Goal: Transaction & Acquisition: Purchase product/service

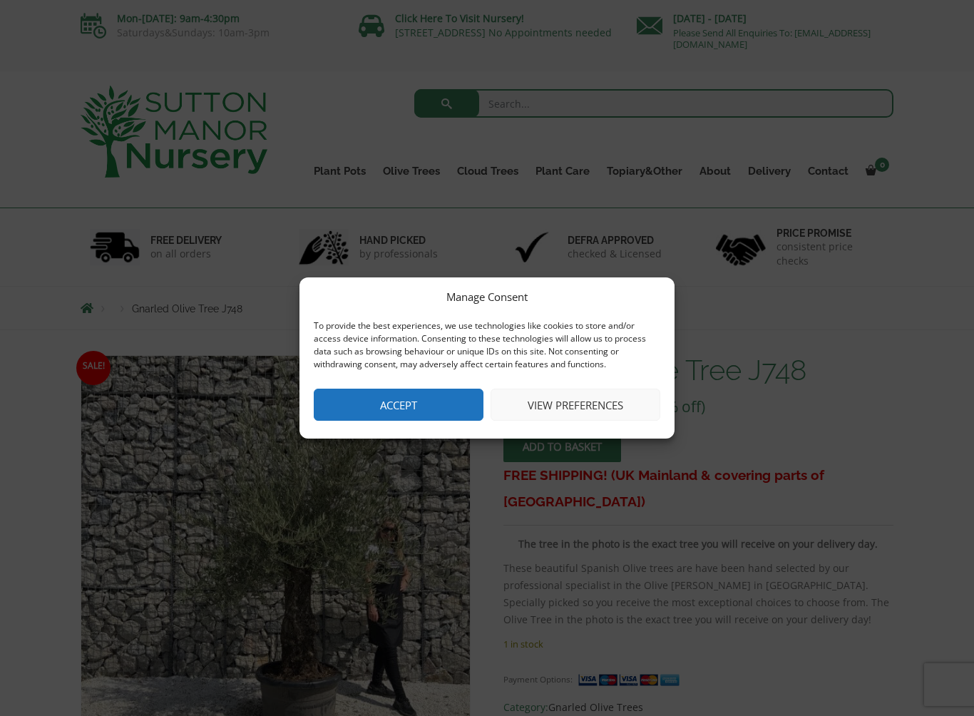
click at [386, 405] on button "Accept" at bounding box center [399, 405] width 170 height 32
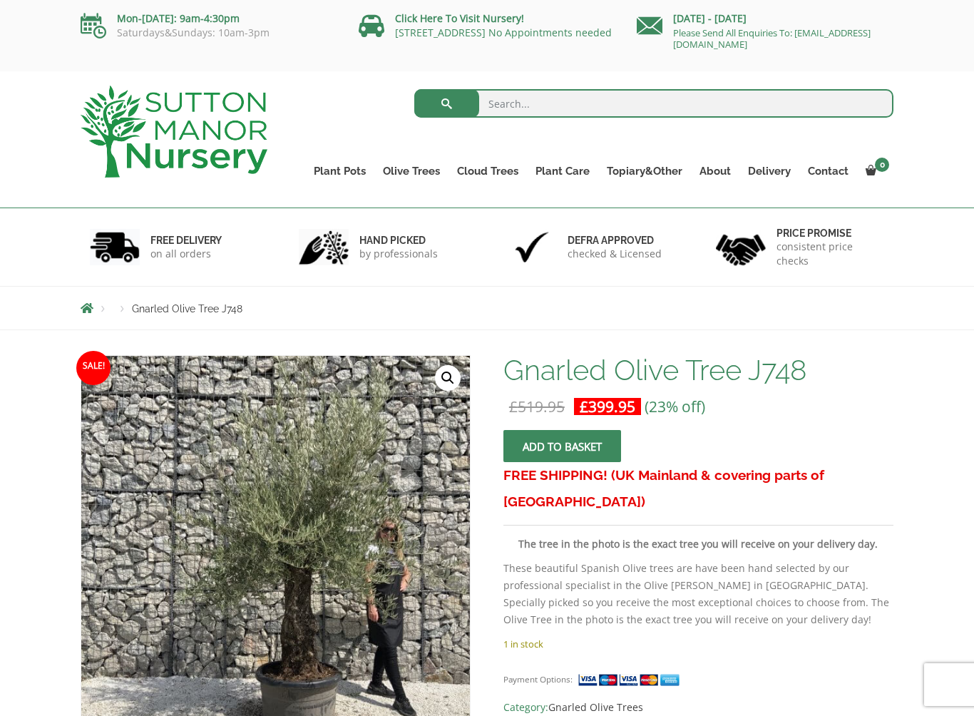
click at [0, 0] on ul "Gnarled Olive Trees Gnarled Olive Trees XXL Gnarled Plateau Olive Tree XL Gnarl…" at bounding box center [0, 0] width 0 height 0
click at [405, 170] on link "Olive Trees" at bounding box center [411, 171] width 74 height 20
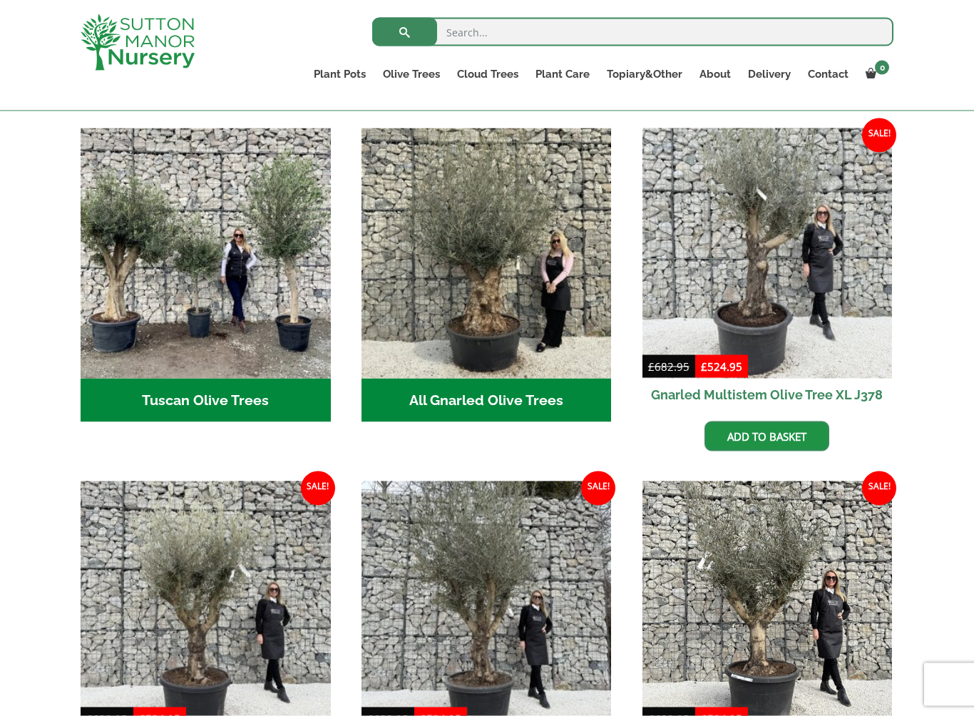
scroll to position [503, 0]
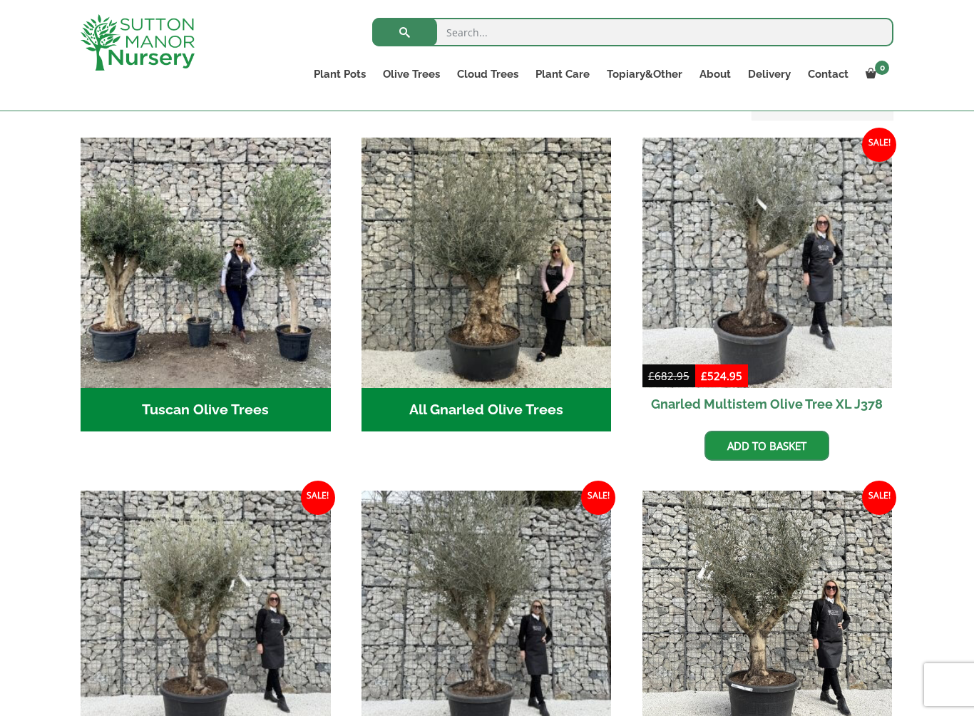
click at [158, 343] on img "Visit product category Tuscan Olive Trees" at bounding box center [206, 263] width 250 height 250
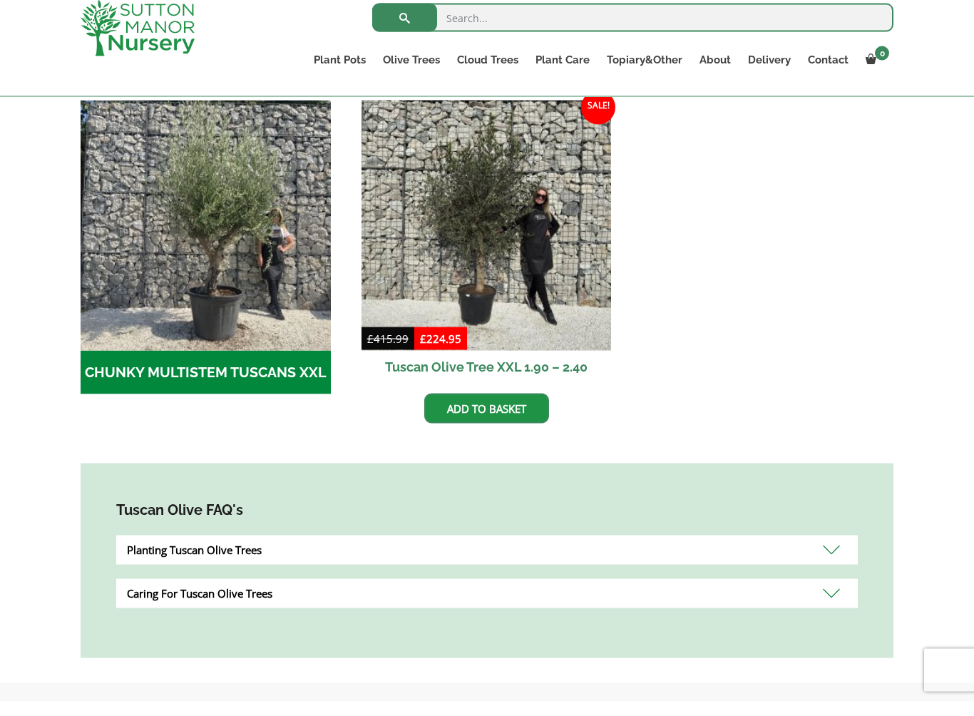
scroll to position [437, 0]
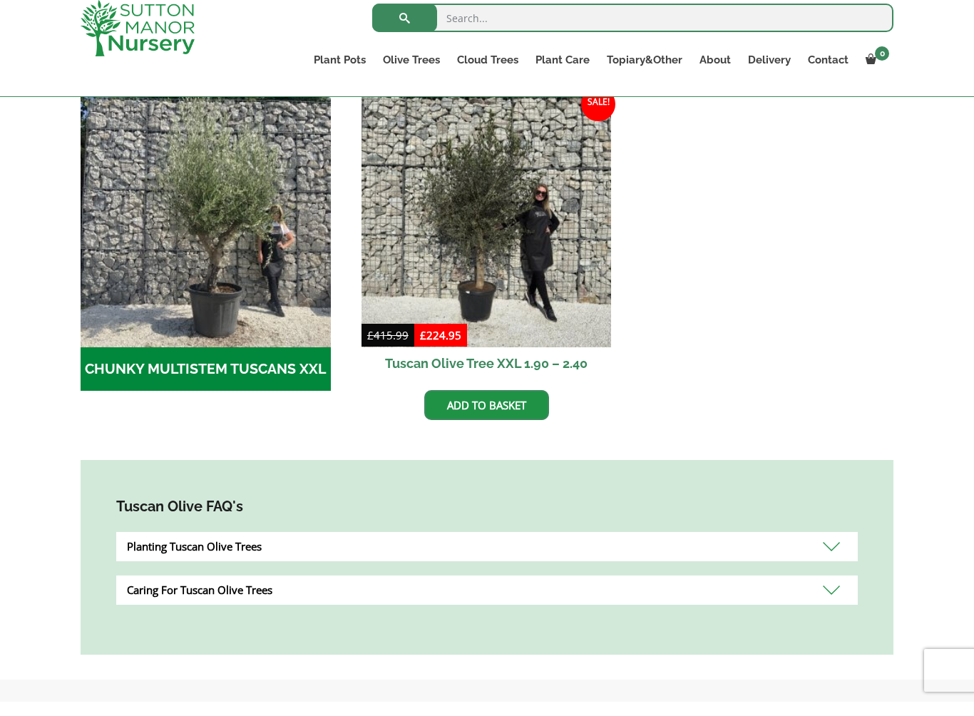
click at [194, 378] on h2 "CHUNKY MULTISTEM TUSCANS XXL (5)" at bounding box center [206, 384] width 250 height 44
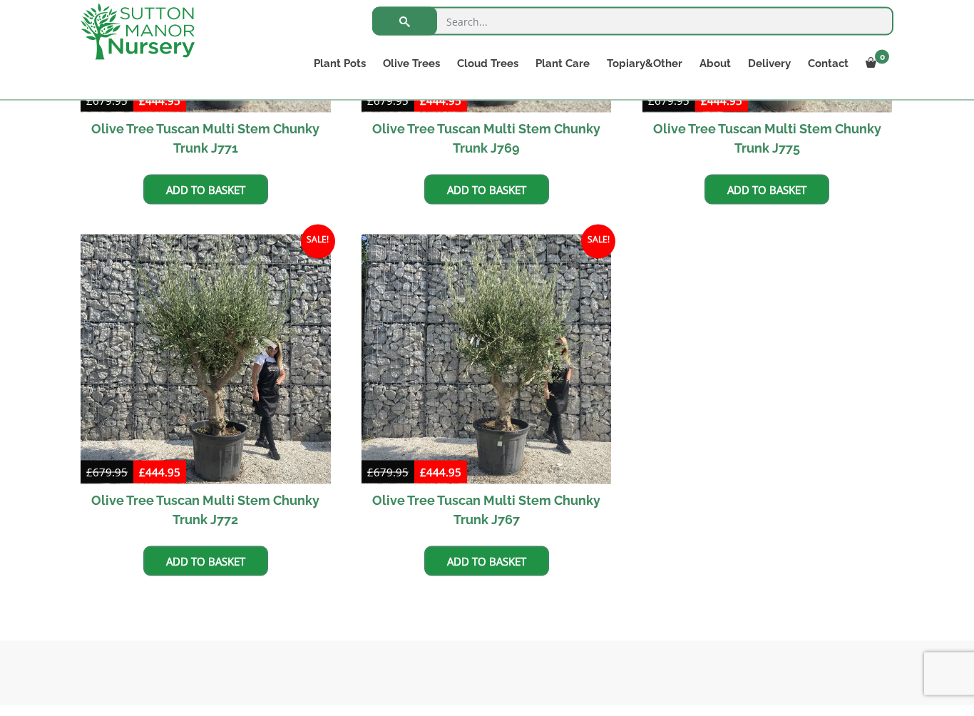
scroll to position [594, 0]
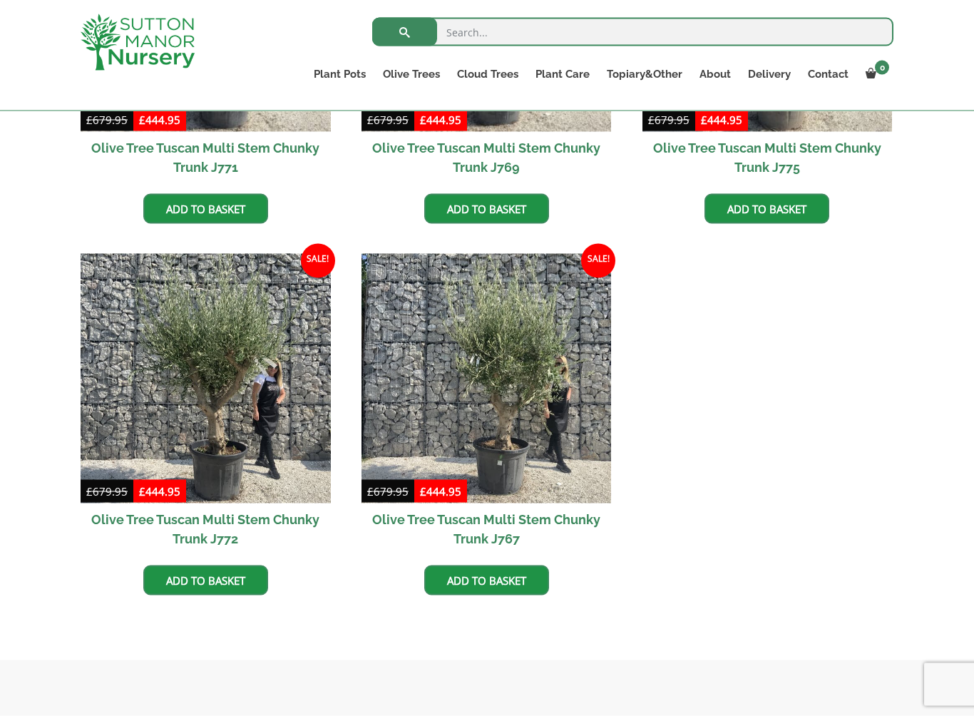
click at [111, 615] on ul "Sale! £ 679.95 Original price was: £679.95. £ 444.95 Current price is: £444.95.…" at bounding box center [487, 254] width 813 height 744
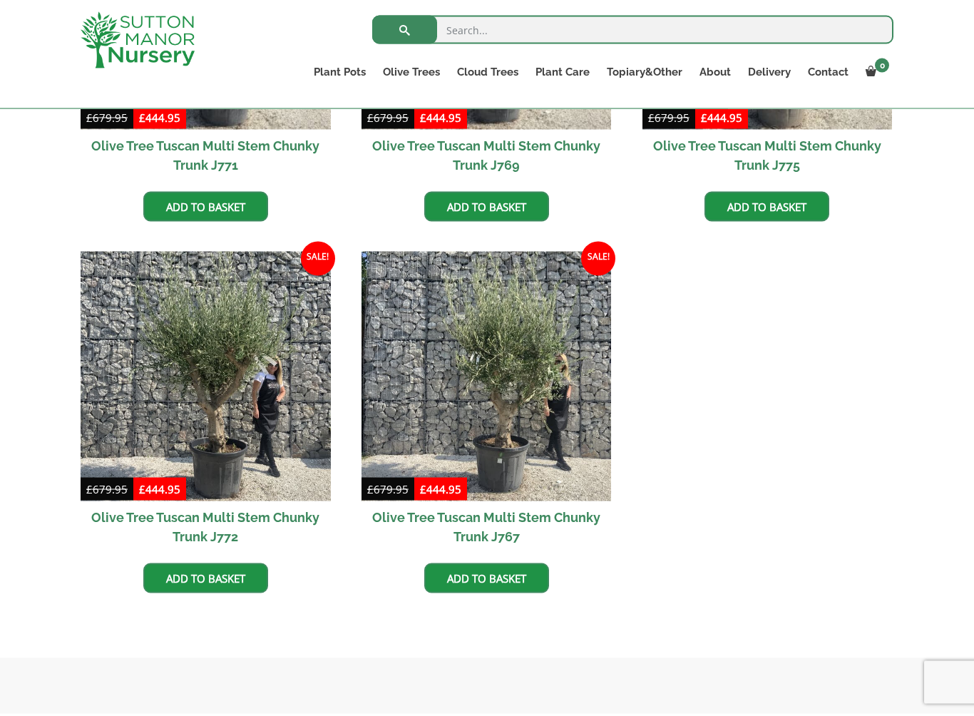
click at [119, 560] on li "Sale! £ 679.95 Original price was: £679.95. £ 444.95 Current price is: £444.95.…" at bounding box center [206, 425] width 250 height 342
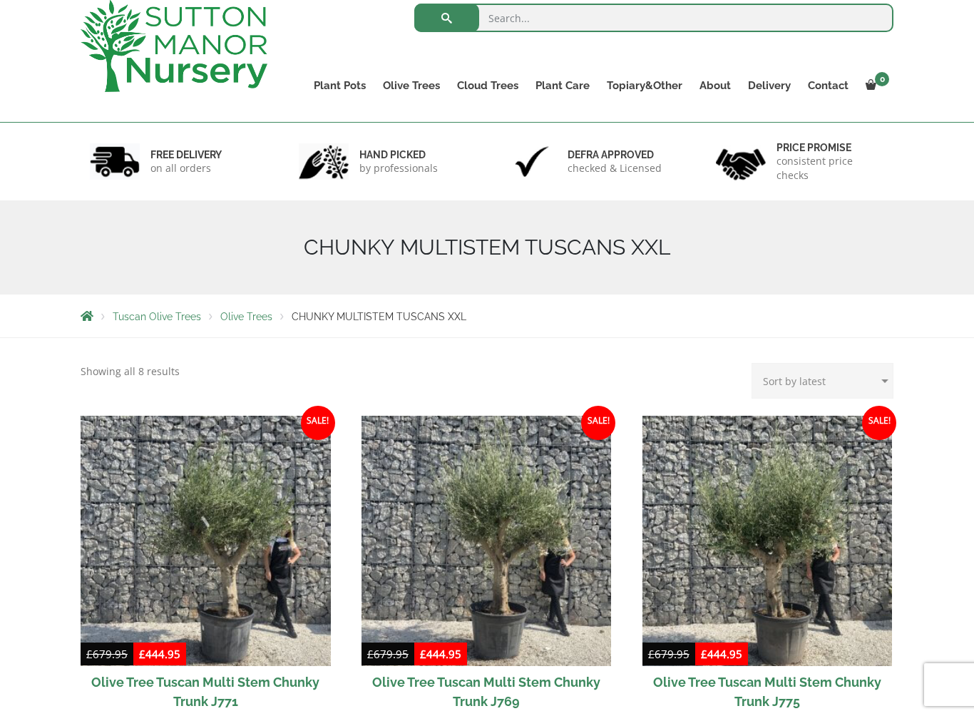
scroll to position [35, 0]
